Goal: Book appointment/travel/reservation

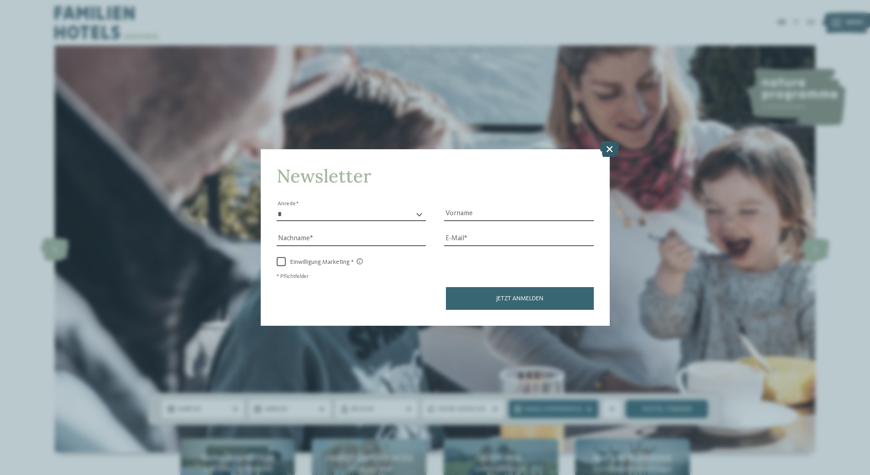
click at [609, 147] on icon at bounding box center [610, 149] width 20 height 16
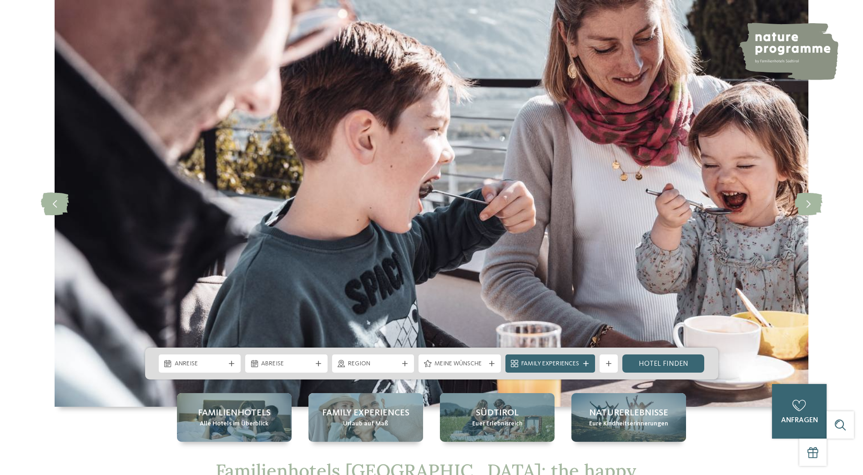
scroll to position [182, 0]
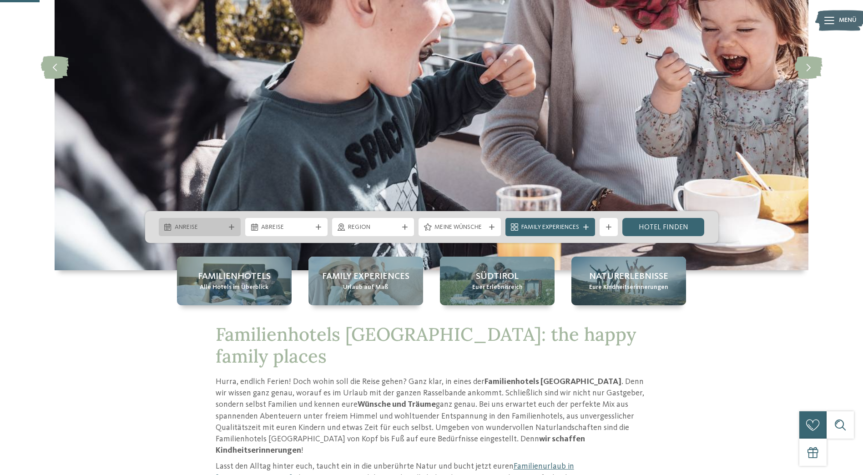
click at [192, 227] on span "Anreise" at bounding box center [200, 227] width 51 height 9
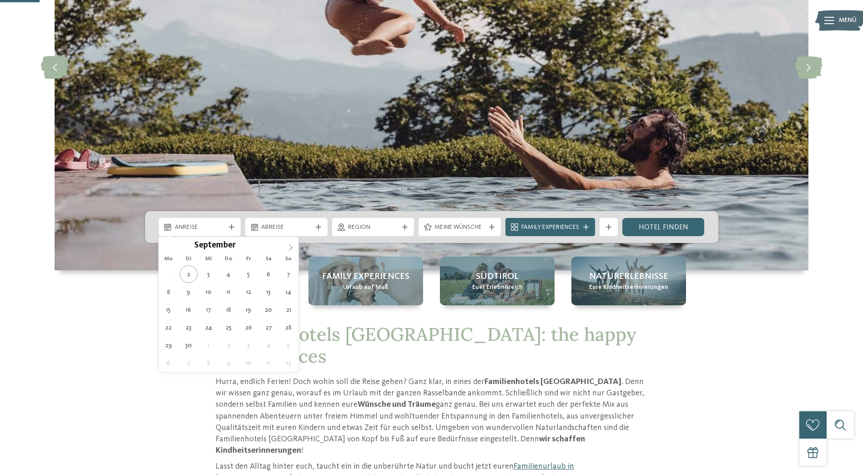
click at [290, 249] on icon at bounding box center [291, 247] width 6 height 6
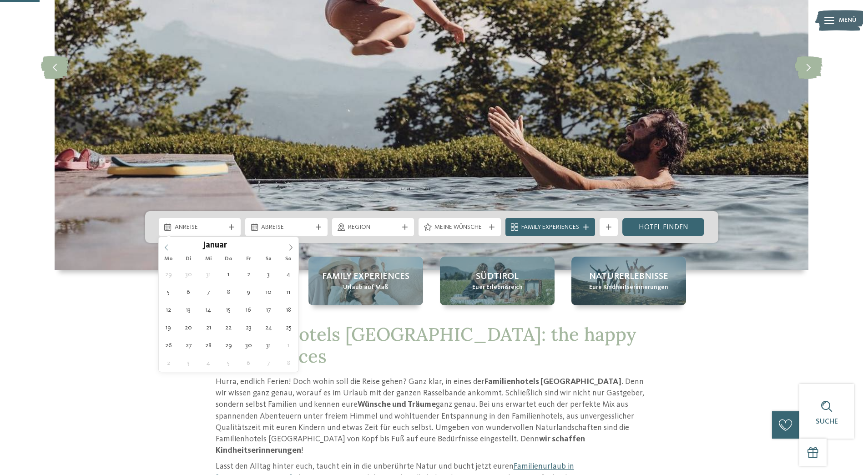
click at [168, 248] on icon at bounding box center [166, 247] width 6 height 6
type input "****"
click at [168, 248] on icon at bounding box center [166, 247] width 6 height 6
type div "[DATE]"
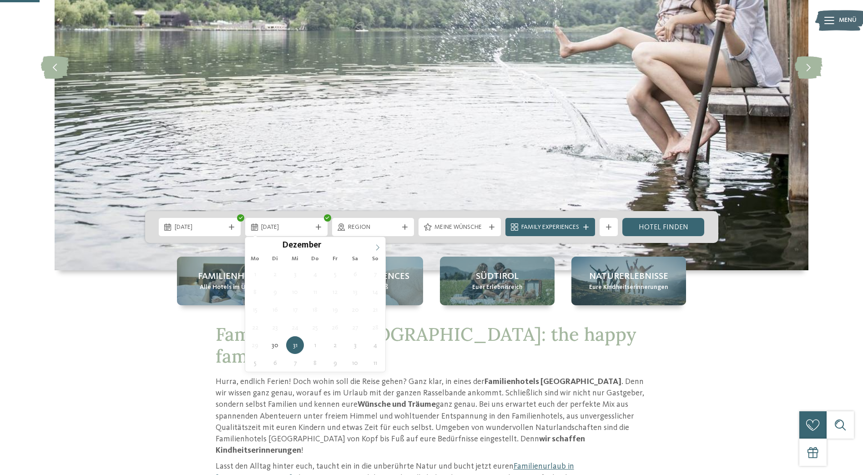
type input "****"
click at [379, 243] on span at bounding box center [377, 244] width 15 height 15
type div "[DATE]"
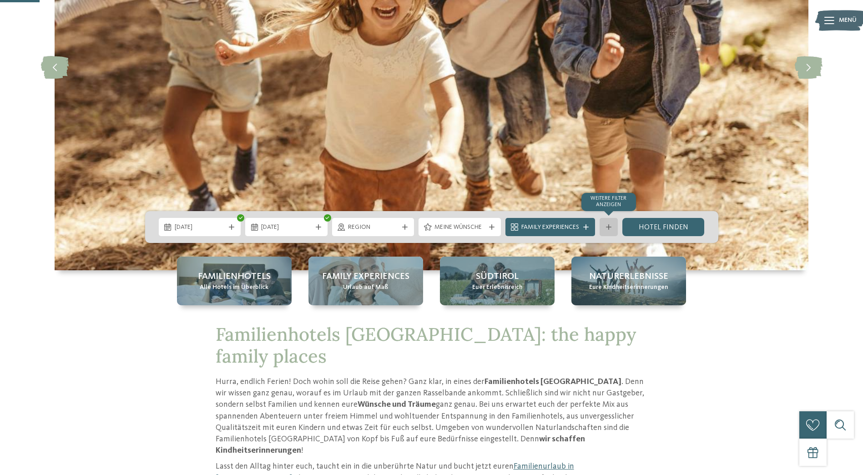
click at [606, 227] on div at bounding box center [608, 226] width 9 height 5
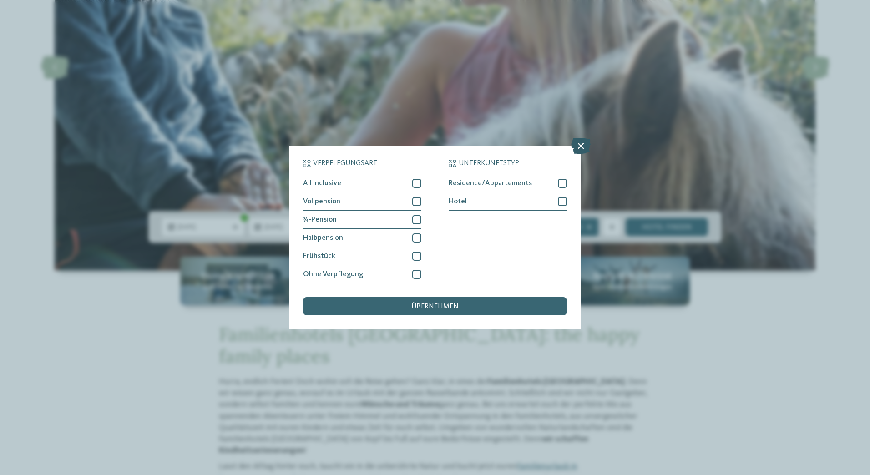
click at [578, 145] on icon at bounding box center [581, 146] width 20 height 16
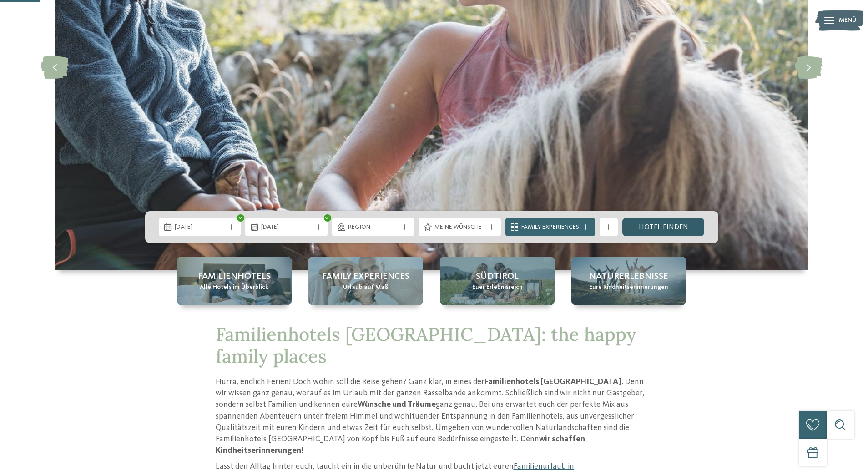
click at [657, 227] on link "Hotel finden" at bounding box center [663, 227] width 82 height 18
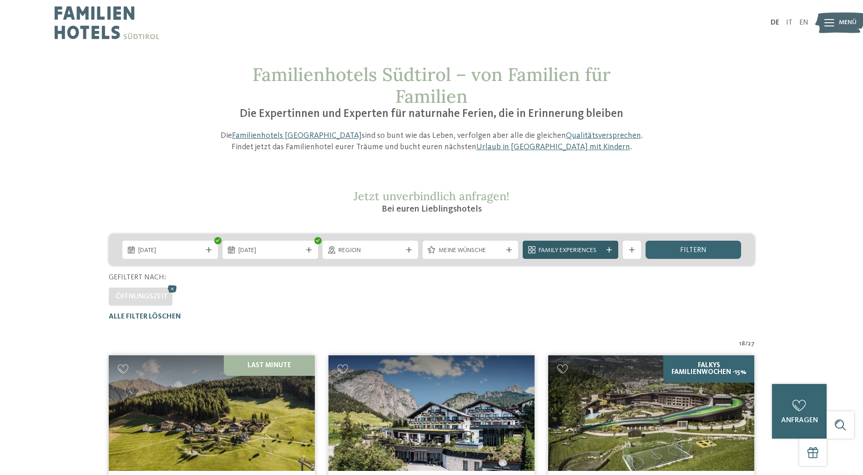
click at [605, 249] on div at bounding box center [609, 249] width 9 height 5
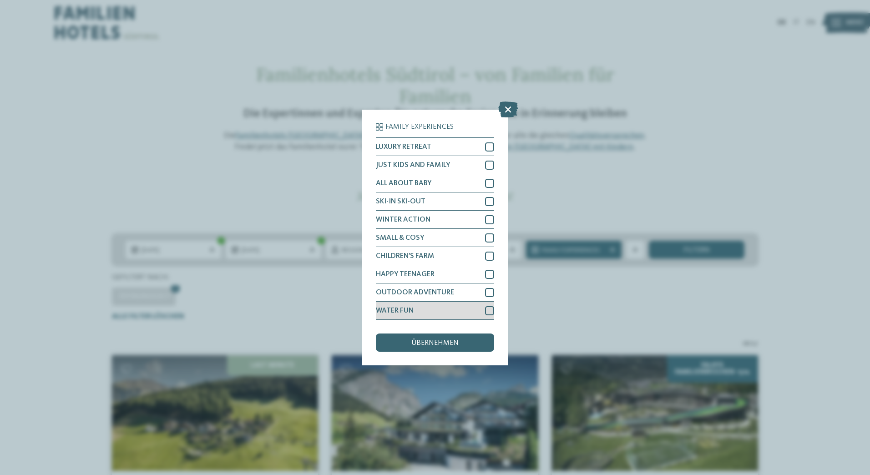
click at [488, 310] on div at bounding box center [489, 310] width 9 height 9
click at [467, 340] on div "übernehmen" at bounding box center [435, 343] width 118 height 18
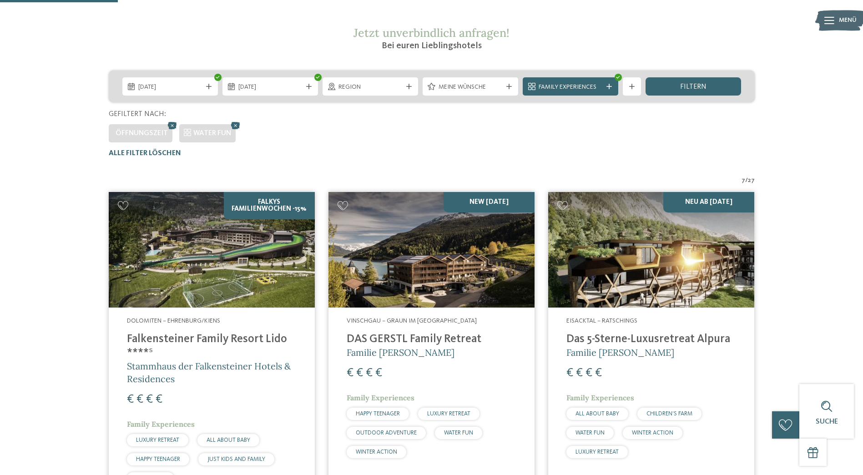
scroll to position [162, 0]
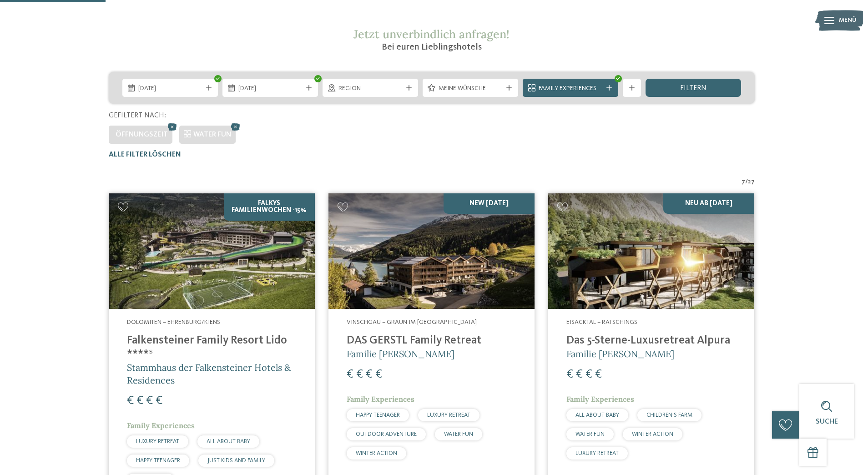
click at [247, 250] on img at bounding box center [212, 251] width 206 height 116
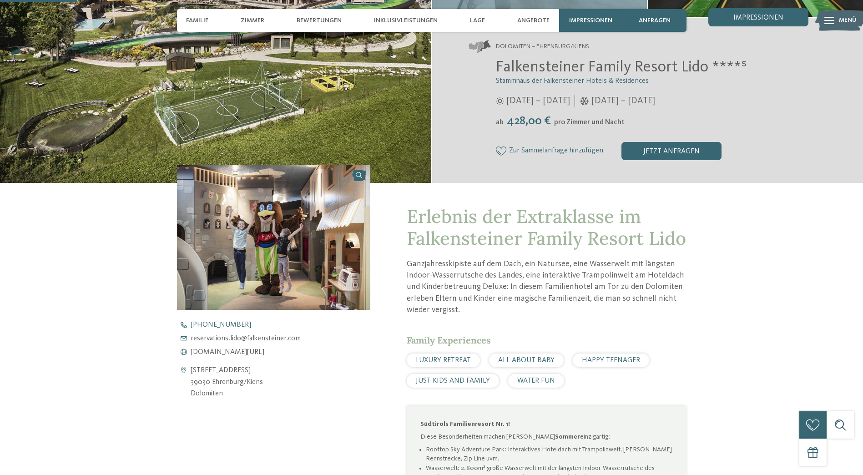
scroll to position [45, 0]
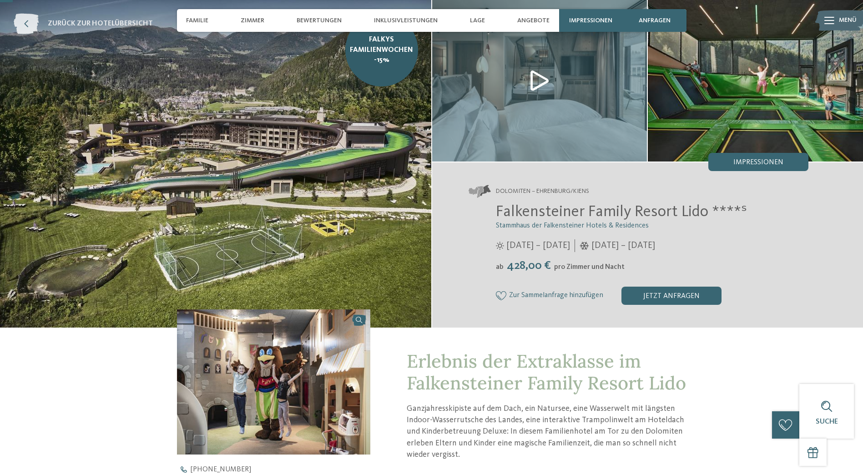
click at [27, 21] on icon at bounding box center [26, 24] width 25 height 20
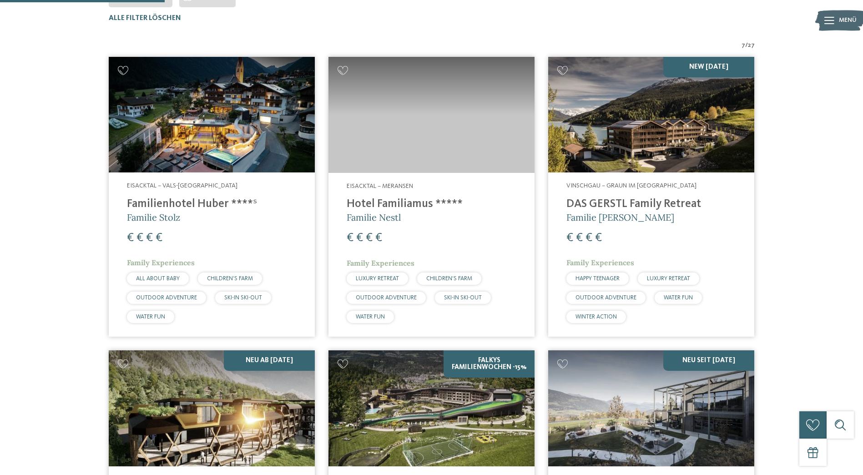
scroll to position [25, 0]
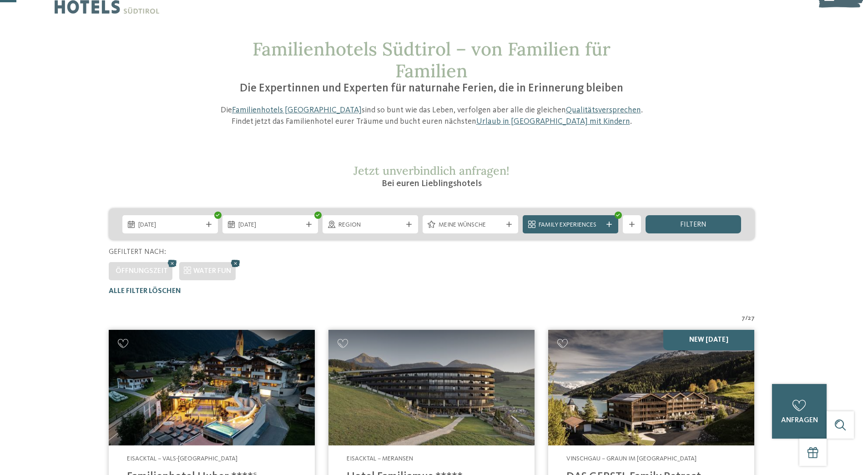
click at [232, 260] on icon at bounding box center [236, 264] width 14 height 12
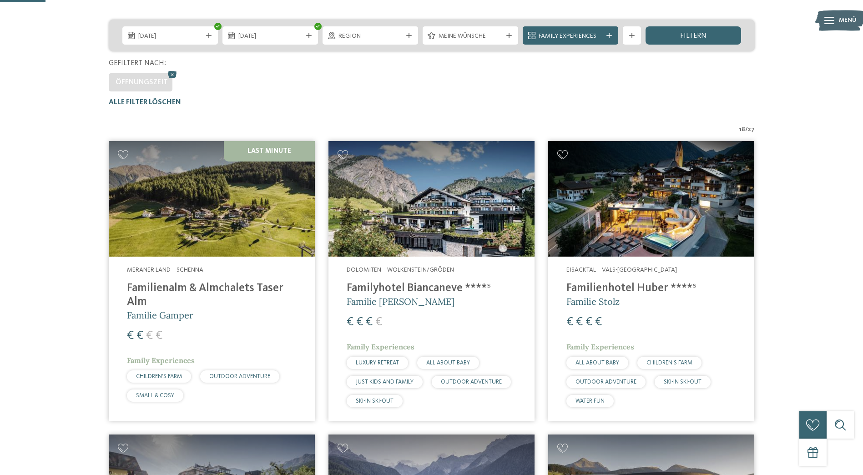
scroll to position [116, 0]
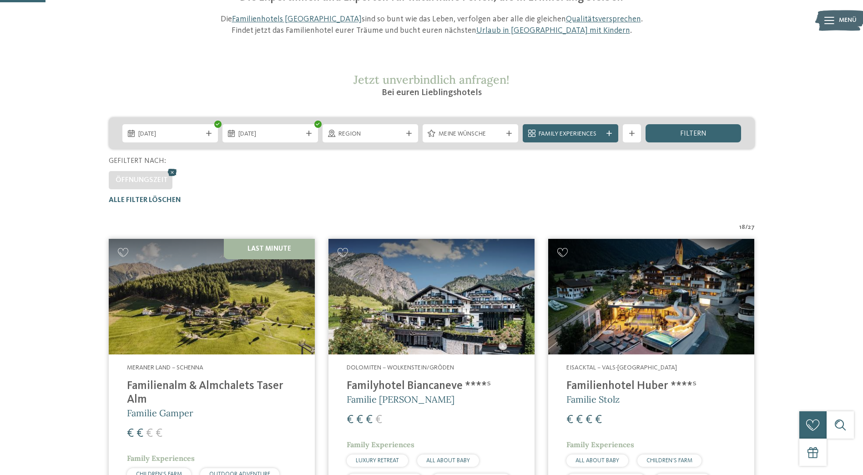
click at [173, 172] on icon at bounding box center [173, 173] width 14 height 12
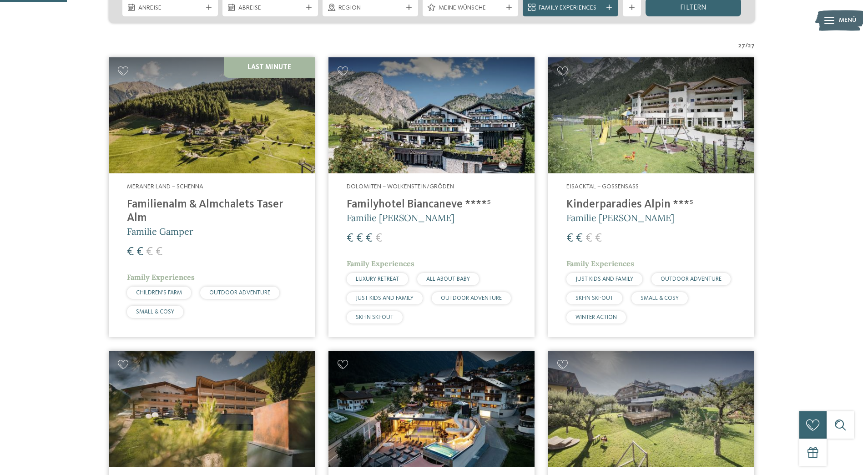
scroll to position [243, 0]
